Goal: Find specific page/section: Find specific page/section

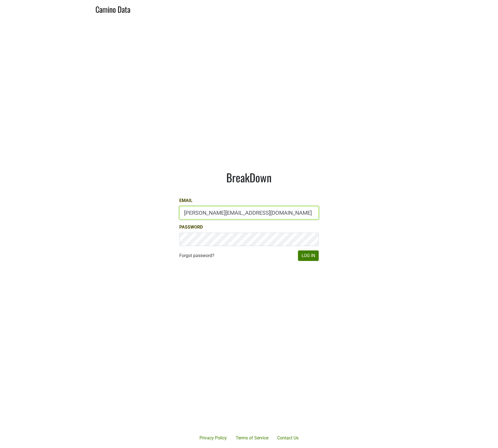
type input "[PERSON_NAME][EMAIL_ADDRESS][DOMAIN_NAME]"
click at [311, 257] on button "Log In" at bounding box center [308, 255] width 21 height 11
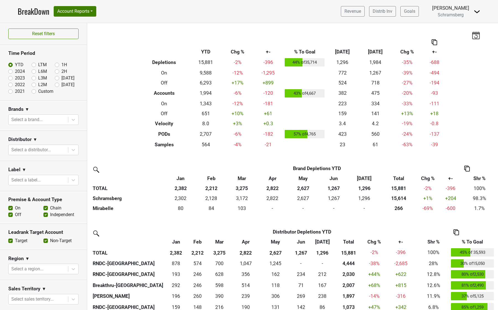
click at [129, 147] on div "Filters Breakdown Type YTD Chg % +- % To Goal Jul ‘25 Jul ‘24 Chg % +- Depletio…" at bounding box center [292, 166] width 411 height 287
click at [127, 81] on div "Filters Breakdown Type YTD Chg % +- % To Goal Jul ‘25 Jul ‘24 Chg % +- Depletio…" at bounding box center [292, 166] width 411 height 287
click at [128, 125] on div "Filters Breakdown Type YTD Chg % +- % To Goal Jul ‘25 Jul ‘24 Chg % +- Depletio…" at bounding box center [292, 166] width 411 height 287
click at [110, 86] on div "Filters Breakdown Type YTD Chg % +- % To Goal [DATE] ‘[DATE] Chg % +- Depletion…" at bounding box center [292, 166] width 411 height 287
click at [117, 96] on div "Filters Breakdown Type YTD Chg % +- % To Goal Jul ‘25 Jul ‘24 Chg % +- Depletio…" at bounding box center [292, 166] width 411 height 287
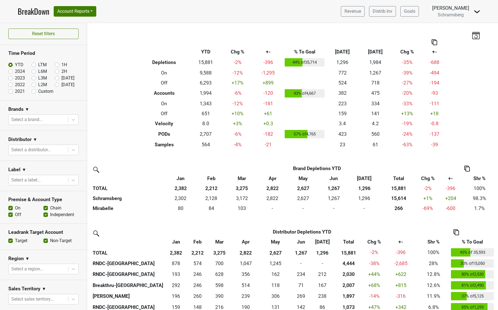
click at [116, 107] on div "Filters Breakdown Type YTD Chg % +- % To Goal Jul ‘25 Jul ‘24 Chg % +- Depletio…" at bounding box center [292, 166] width 411 height 287
click at [118, 102] on div "Filters Breakdown Type YTD Chg % +- % To Goal [DATE] ‘[DATE] Chg % +- Depletion…" at bounding box center [292, 166] width 411 height 287
click at [119, 107] on div "Filters Breakdown Type YTD Chg % +- % To Goal [DATE] ‘[DATE] Chg % +- Depletion…" at bounding box center [292, 166] width 411 height 287
click at [121, 106] on div "Filters Breakdown Type YTD Chg % +- % To Goal [DATE] ‘[DATE] Chg % +- Depletion…" at bounding box center [292, 166] width 411 height 287
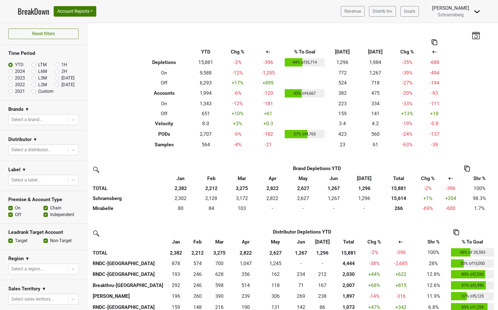
click at [122, 103] on div "Filters Breakdown Type YTD Chg % +- % To Goal [DATE] ‘[DATE] Chg % +- Depletion…" at bounding box center [292, 166] width 411 height 287
click at [122, 105] on div "Filters Breakdown Type YTD Chg % +- % To Goal [DATE] ‘[DATE] Chg % +- Depletion…" at bounding box center [292, 166] width 411 height 287
click at [120, 97] on div "Filters Breakdown Type YTD Chg % +- % To Goal [DATE] ‘[DATE] Chg % +- Depletion…" at bounding box center [292, 166] width 411 height 287
click at [120, 98] on div "Filters Breakdown Type YTD Chg % +- % To Goal [DATE] ‘[DATE] Chg % +- Depletion…" at bounding box center [292, 166] width 411 height 287
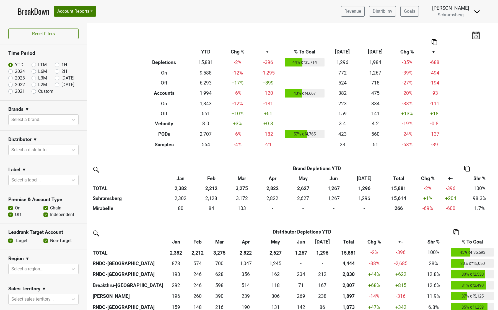
click at [122, 101] on div "Filters Breakdown Type YTD Chg % +- % To Goal [DATE] ‘[DATE] Chg % +- Depletion…" at bounding box center [292, 166] width 411 height 287
click at [122, 100] on div "Filters Breakdown Type YTD Chg % +- % To Goal Jul ‘25 Jul ‘24 Chg % +- Depletio…" at bounding box center [292, 166] width 411 height 287
click at [122, 102] on div "Filters Breakdown Type YTD Chg % +- % To Goal [DATE] ‘[DATE] Chg % +- Depletion…" at bounding box center [292, 166] width 411 height 287
click at [122, 102] on div "Filters Breakdown Type YTD Chg % +- % To Goal Jul ‘25 Jul ‘24 Chg % +- Depletio…" at bounding box center [292, 166] width 411 height 287
click at [120, 112] on div "Filters Breakdown Type YTD Chg % +- % To Goal Jul ‘25 Jul ‘24 Chg % +- Depletio…" at bounding box center [292, 166] width 411 height 287
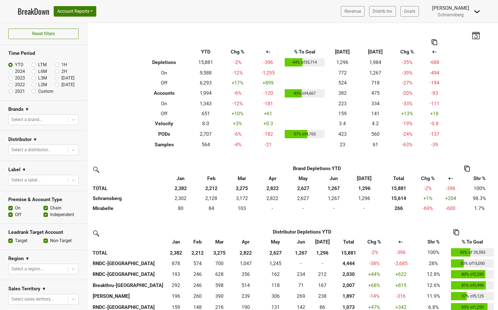
click at [120, 107] on div "Filters Breakdown Type YTD Chg % +- % To Goal Jul ‘25 Jul ‘24 Chg % +- Depletio…" at bounding box center [292, 166] width 411 height 287
click at [113, 102] on div "Filters Breakdown Type YTD Chg % +- % To Goal Jul ‘25 Jul ‘24 Chg % +- Depletio…" at bounding box center [292, 166] width 411 height 287
click at [115, 110] on div "Filters Breakdown Type YTD Chg % +- % To Goal Jul ‘25 Jul ‘24 Chg % +- Depletio…" at bounding box center [292, 166] width 411 height 287
click at [120, 105] on div "Filters Breakdown Type YTD Chg % +- % To Goal Jul ‘25 Jul ‘24 Chg % +- Depletio…" at bounding box center [292, 166] width 411 height 287
click at [124, 96] on div "Filters Breakdown Type YTD Chg % +- % To Goal [DATE] ‘[DATE] Chg % +- Depletion…" at bounding box center [292, 166] width 411 height 287
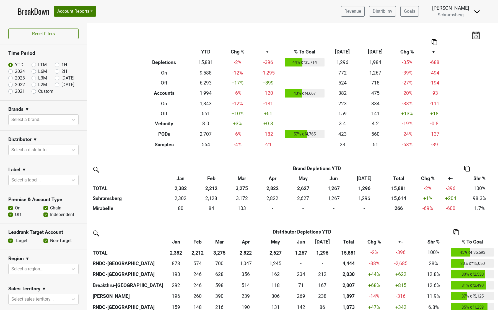
click at [121, 101] on div "Filters Breakdown Type YTD Chg % +- % To Goal [DATE] ‘[DATE] Chg % +- Depletion…" at bounding box center [292, 166] width 411 height 287
click at [121, 105] on div "Filters Breakdown Type YTD Chg % +- % To Goal [DATE] ‘[DATE] Chg % +- Depletion…" at bounding box center [292, 166] width 411 height 287
click at [123, 107] on div "Filters Breakdown Type YTD Chg % +- % To Goal [DATE] ‘[DATE] Chg % +- Depletion…" at bounding box center [292, 166] width 411 height 287
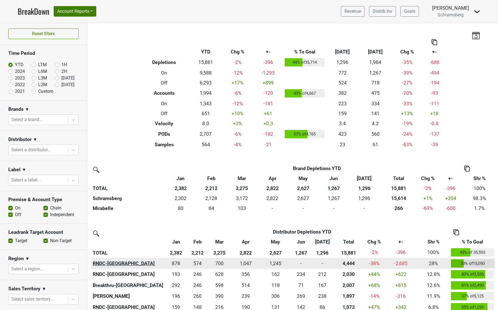
click at [101, 262] on th "RNDC-[GEOGRAPHIC_DATA]" at bounding box center [128, 263] width 74 height 11
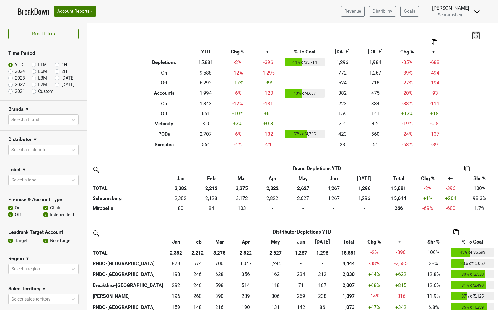
click at [119, 104] on div "Filters Breakdown Type YTD Chg % +- % To Goal [DATE] ‘[DATE] Chg % +- Depletion…" at bounding box center [292, 166] width 411 height 287
click at [126, 147] on div "Filters Breakdown Type YTD Chg % +- % To Goal [DATE] ‘[DATE] Chg % +- Depletion…" at bounding box center [292, 166] width 411 height 287
click at [124, 100] on div "Filters Breakdown Type YTD Chg % +- % To Goal Jul ‘25 Jul ‘24 Chg % +- Depletio…" at bounding box center [292, 166] width 411 height 287
click at [110, 134] on div "Filters Breakdown Type YTD Chg % +- % To Goal Jul ‘25 Jul ‘24 Chg % +- Depletio…" at bounding box center [292, 166] width 411 height 287
